Goal: Book appointment/travel/reservation

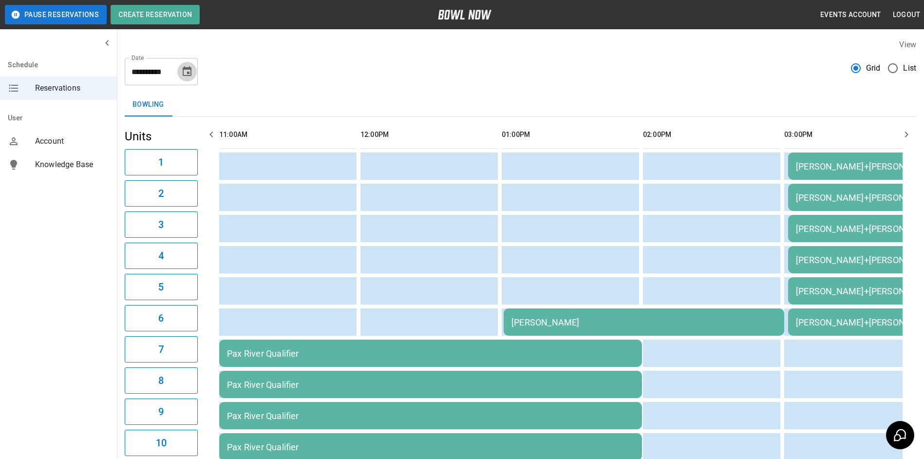
click at [186, 71] on icon "Choose date, selected date is Aug 30, 2025" at bounding box center [187, 72] width 12 height 12
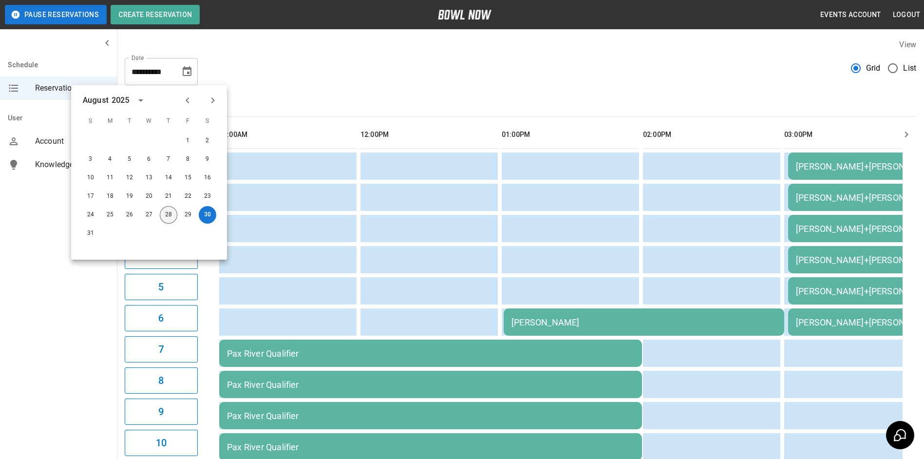
click at [166, 211] on button "28" at bounding box center [169, 215] width 18 height 18
type input "**********"
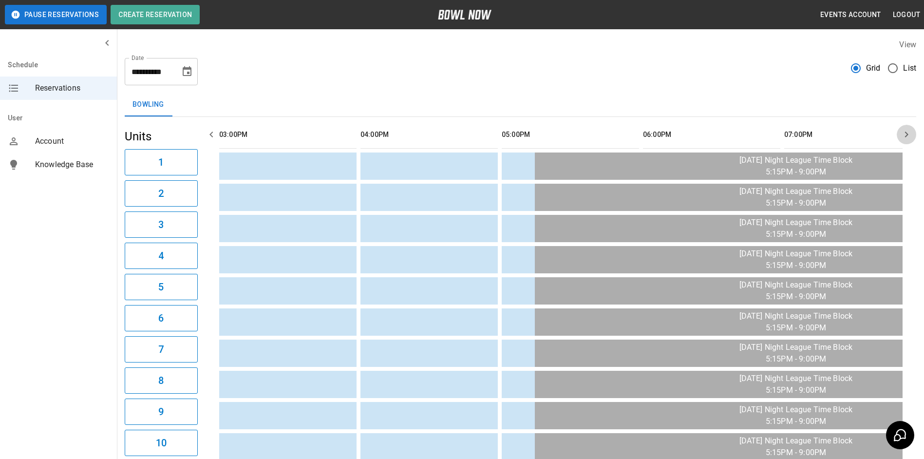
click at [900, 132] on button "button" at bounding box center [906, 134] width 19 height 19
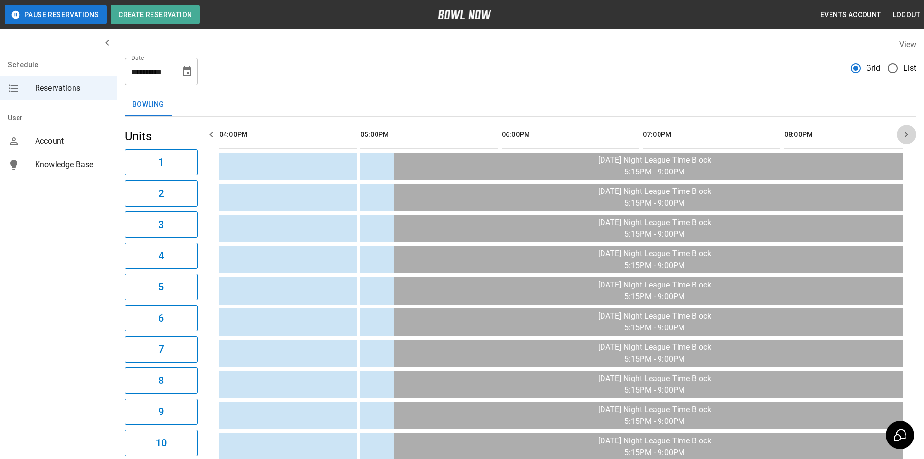
click at [900, 132] on button "button" at bounding box center [906, 134] width 19 height 19
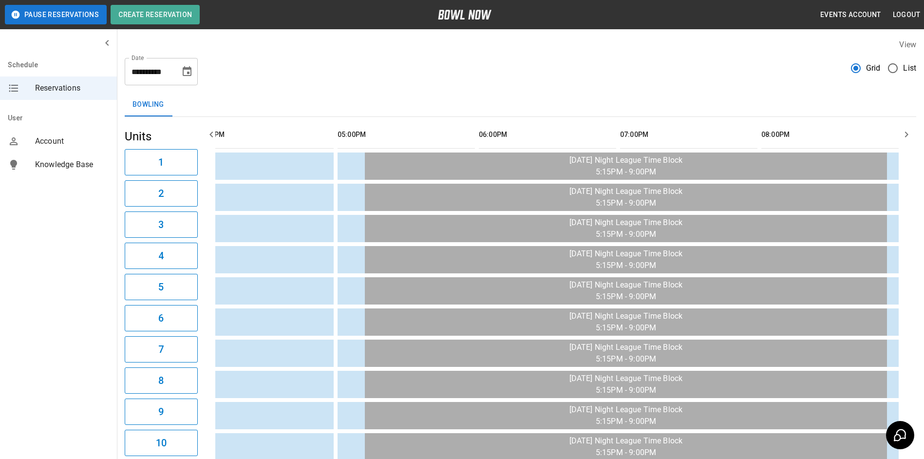
click at [900, 132] on button "button" at bounding box center [906, 134] width 19 height 19
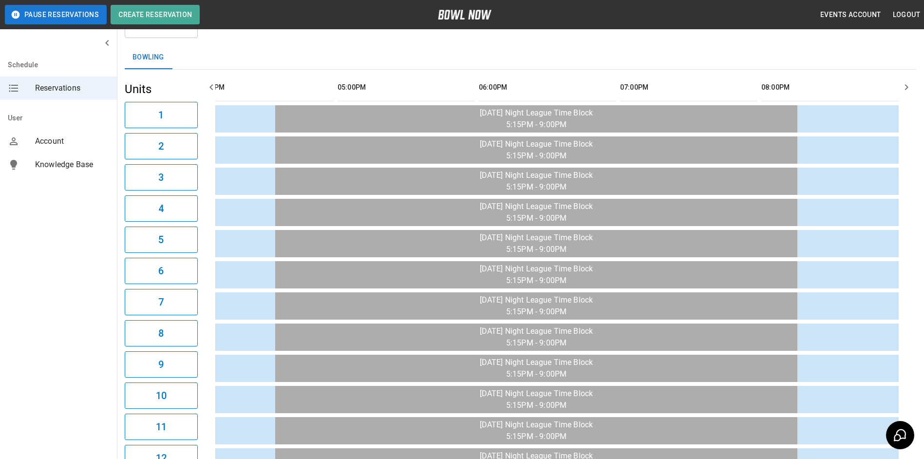
scroll to position [0, 0]
